Goal: Check status: Check status

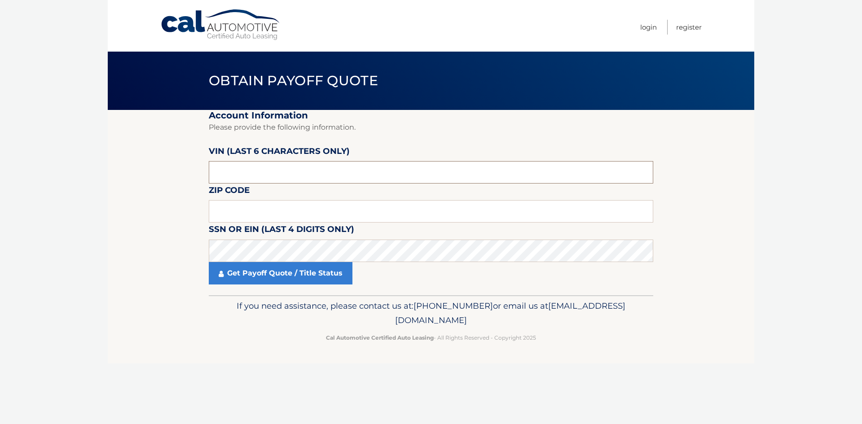
click at [293, 172] on input "text" at bounding box center [431, 172] width 445 height 22
click at [283, 171] on input "text" at bounding box center [431, 172] width 445 height 22
type input "007737"
click at [269, 205] on input "text" at bounding box center [431, 211] width 445 height 22
type input "10538"
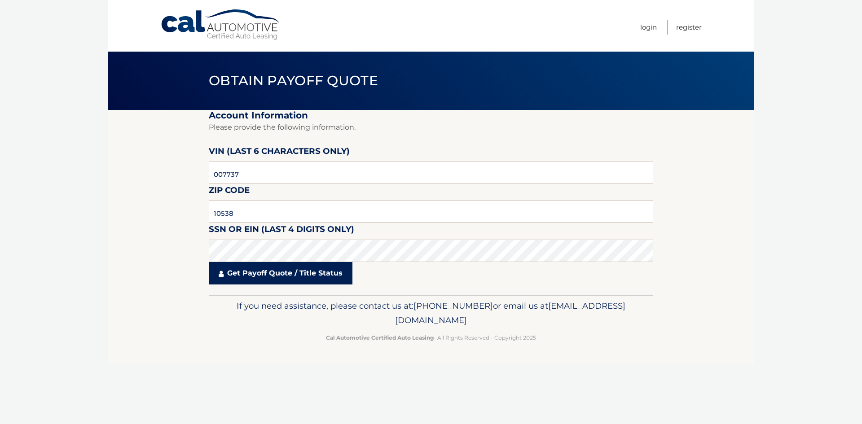
click at [300, 277] on link "Get Payoff Quote / Title Status" at bounding box center [281, 273] width 144 height 22
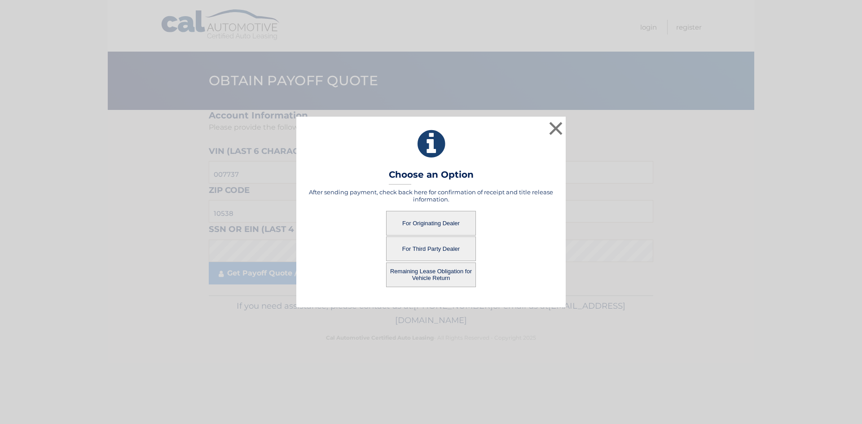
click at [444, 220] on button "For Originating Dealer" at bounding box center [431, 223] width 90 height 25
click at [428, 221] on button "For Originating Dealer" at bounding box center [431, 223] width 90 height 25
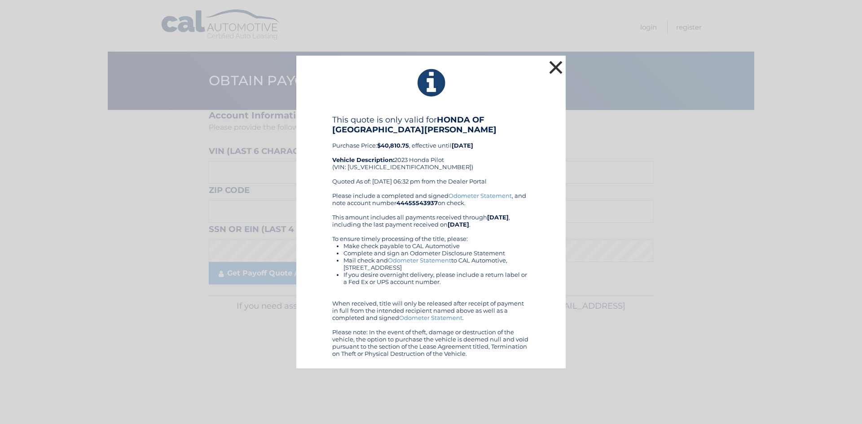
click at [556, 69] on button "×" at bounding box center [556, 67] width 18 height 18
